Goal: Task Accomplishment & Management: Use online tool/utility

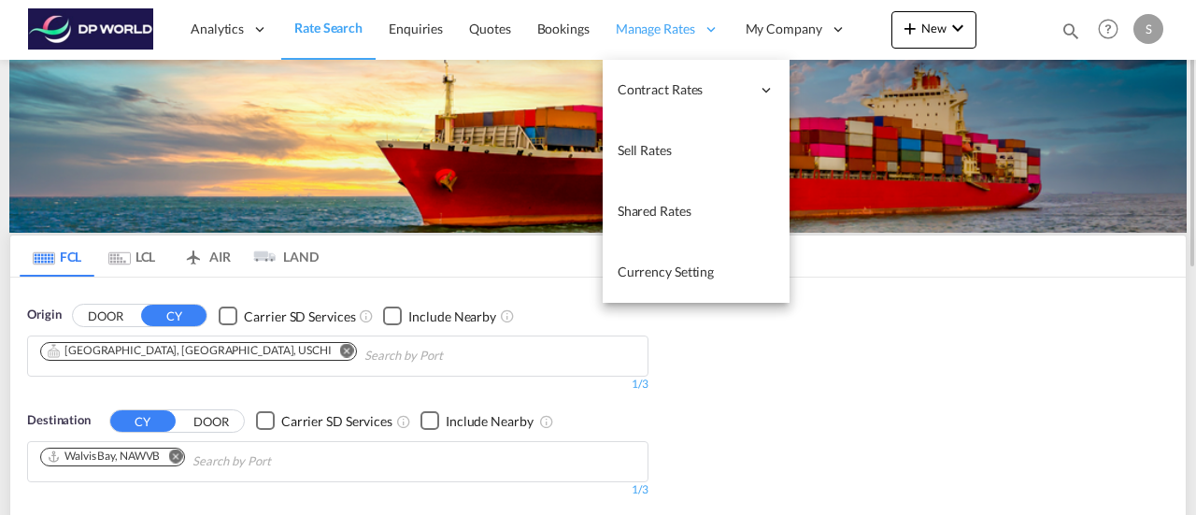
click at [673, 32] on span "Manage Rates" at bounding box center [655, 29] width 79 height 19
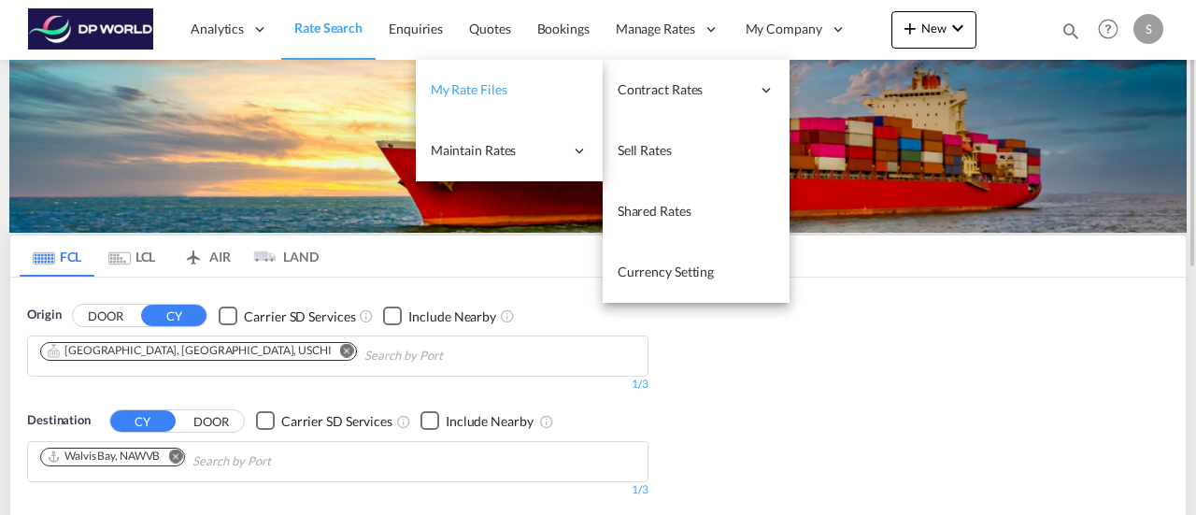
click at [499, 81] on span "My Rate Files" at bounding box center [469, 89] width 77 height 16
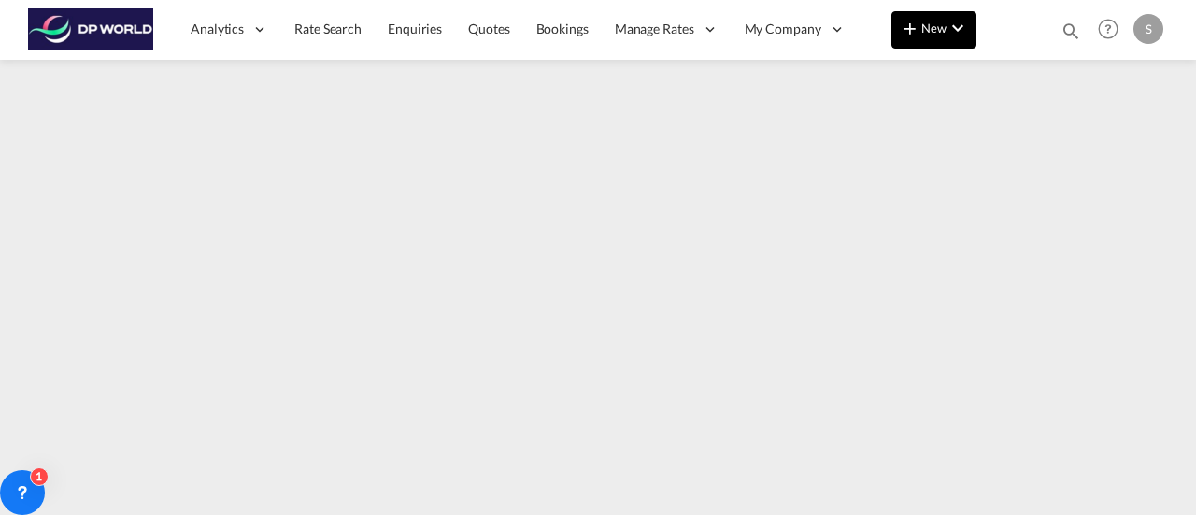
click at [923, 27] on span "New" at bounding box center [934, 28] width 70 height 15
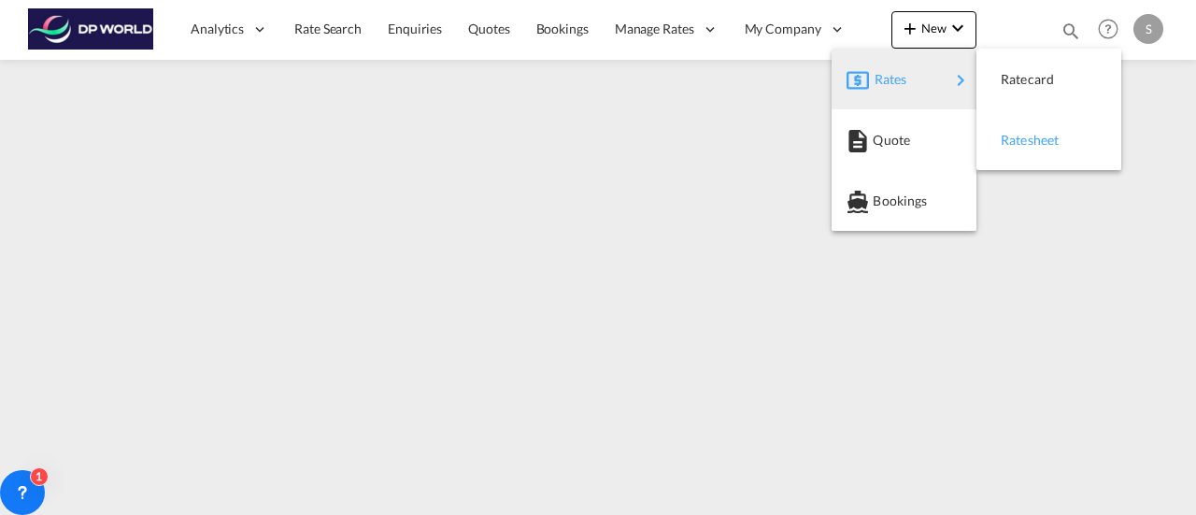
click at [1021, 142] on span "Ratesheet" at bounding box center [1011, 139] width 21 height 37
